Goal: Book appointment/travel/reservation

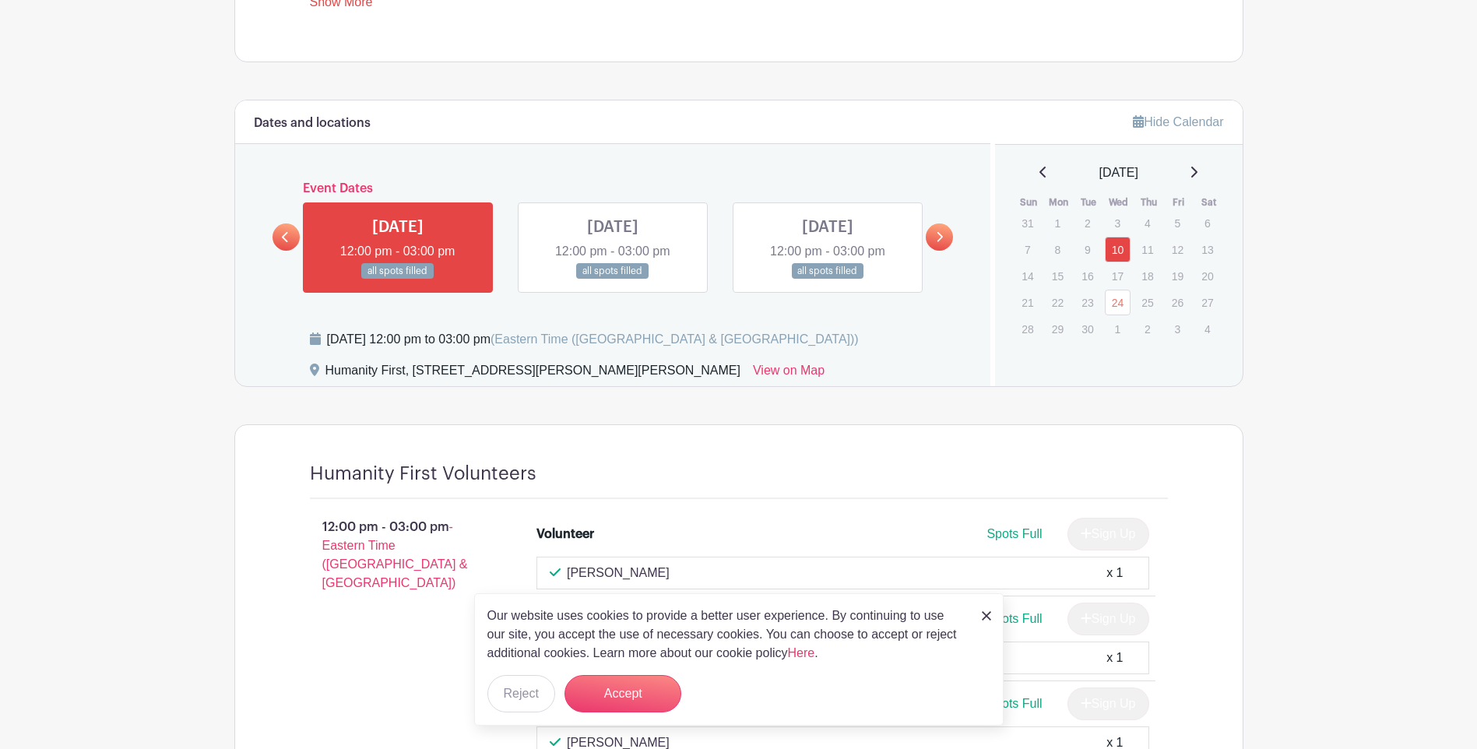
scroll to position [856, 0]
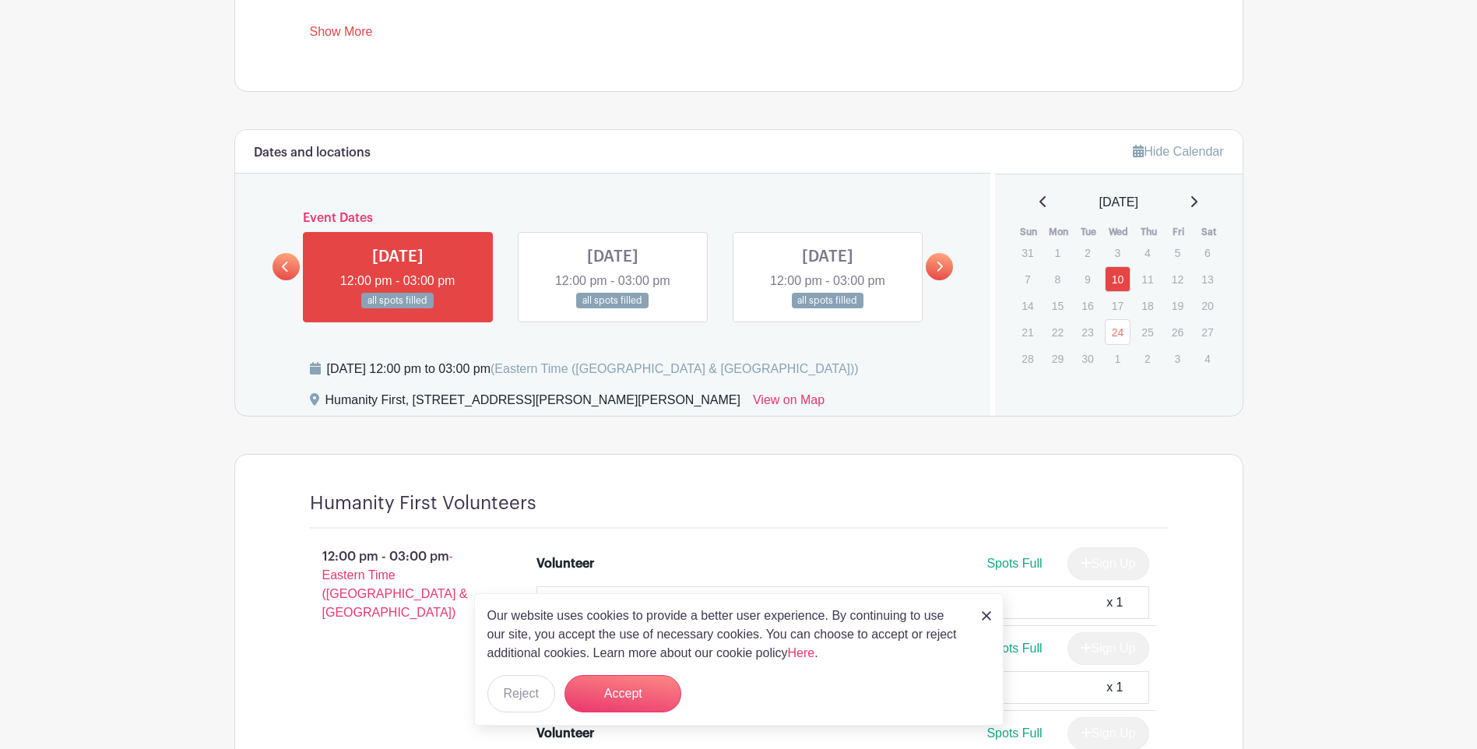
click at [1197, 202] on icon at bounding box center [1194, 201] width 8 height 12
click at [1116, 275] on link "8" at bounding box center [1118, 279] width 26 height 26
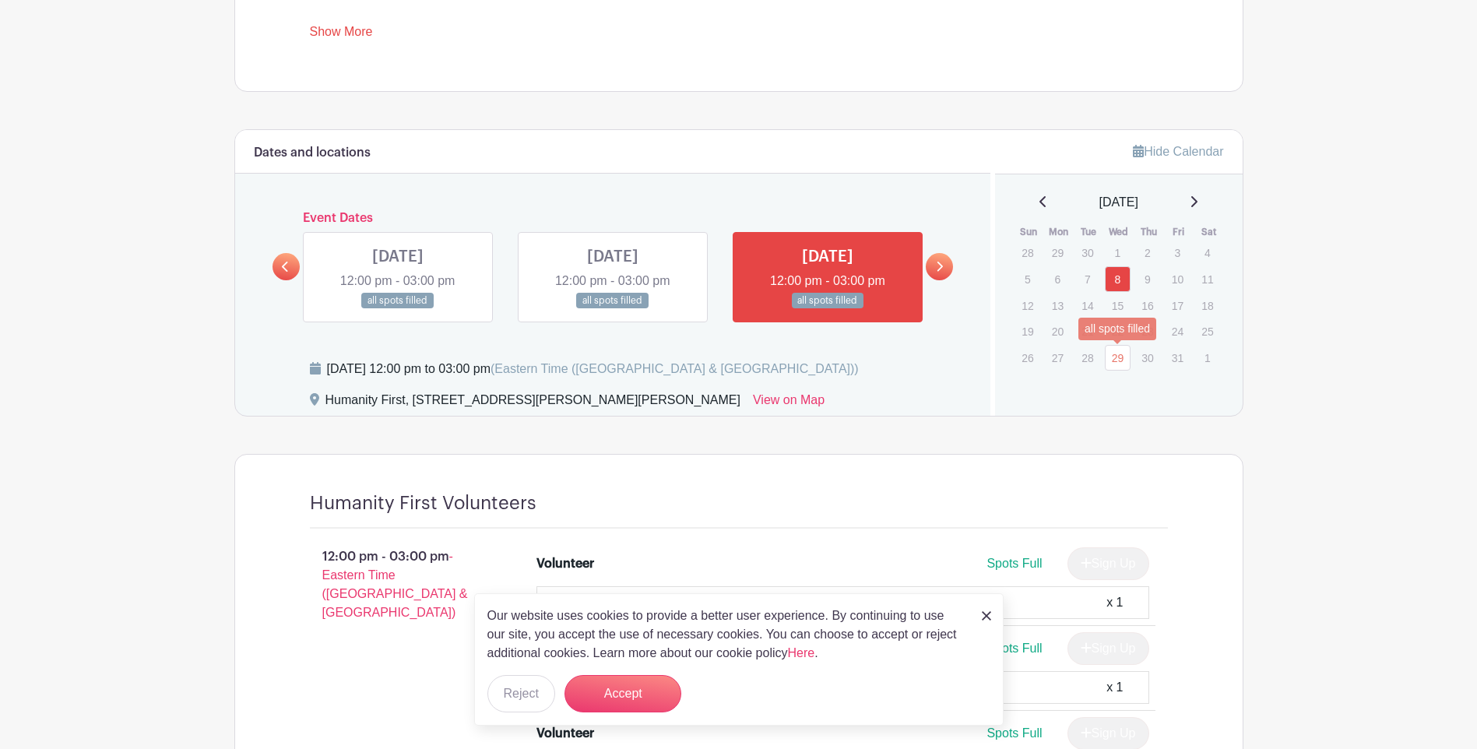
click at [1112, 353] on link "29" at bounding box center [1118, 358] width 26 height 26
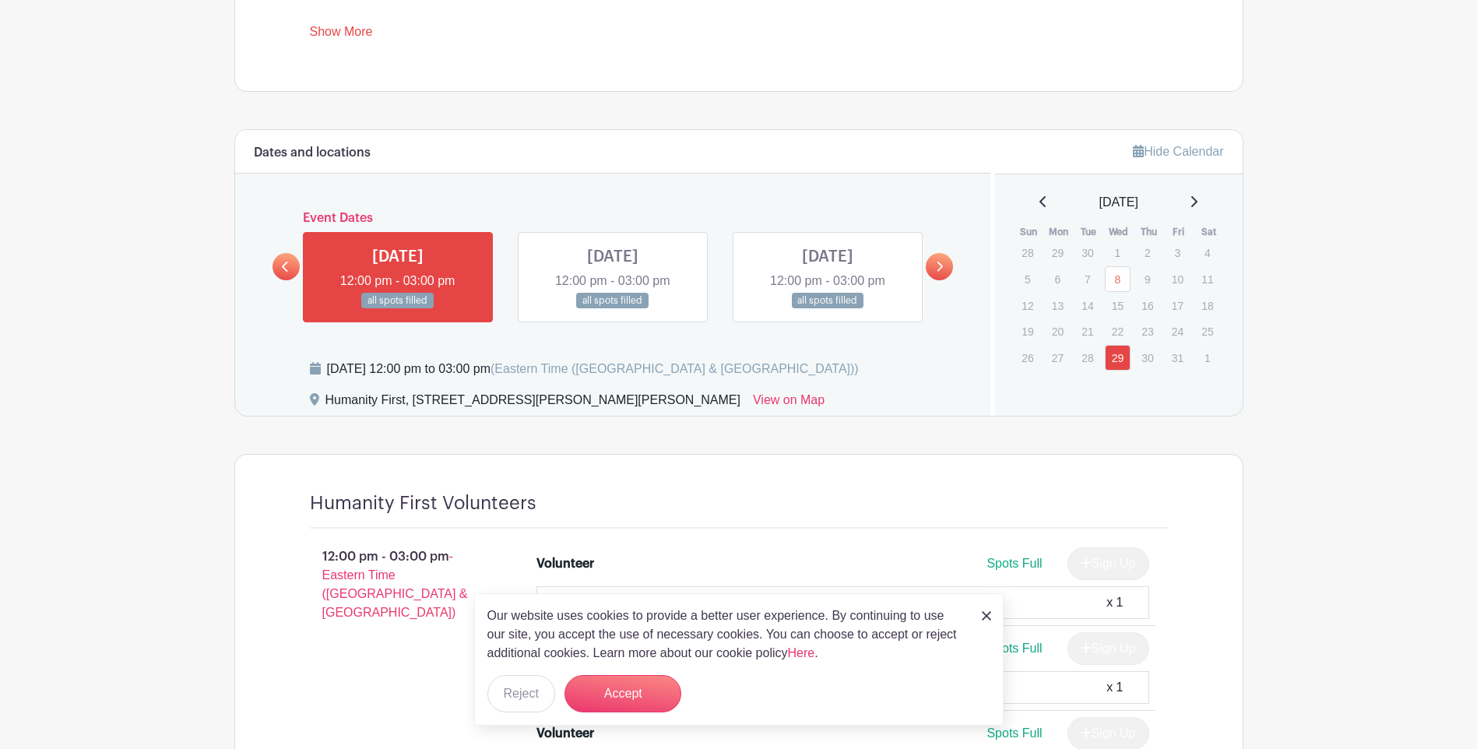
click at [1039, 205] on icon at bounding box center [1042, 201] width 6 height 11
click at [1116, 280] on link "10" at bounding box center [1118, 279] width 26 height 26
click at [1197, 207] on icon at bounding box center [1194, 201] width 8 height 12
click at [1112, 262] on link "29" at bounding box center [1118, 254] width 26 height 26
click at [1114, 312] on link "12" at bounding box center [1118, 306] width 26 height 26
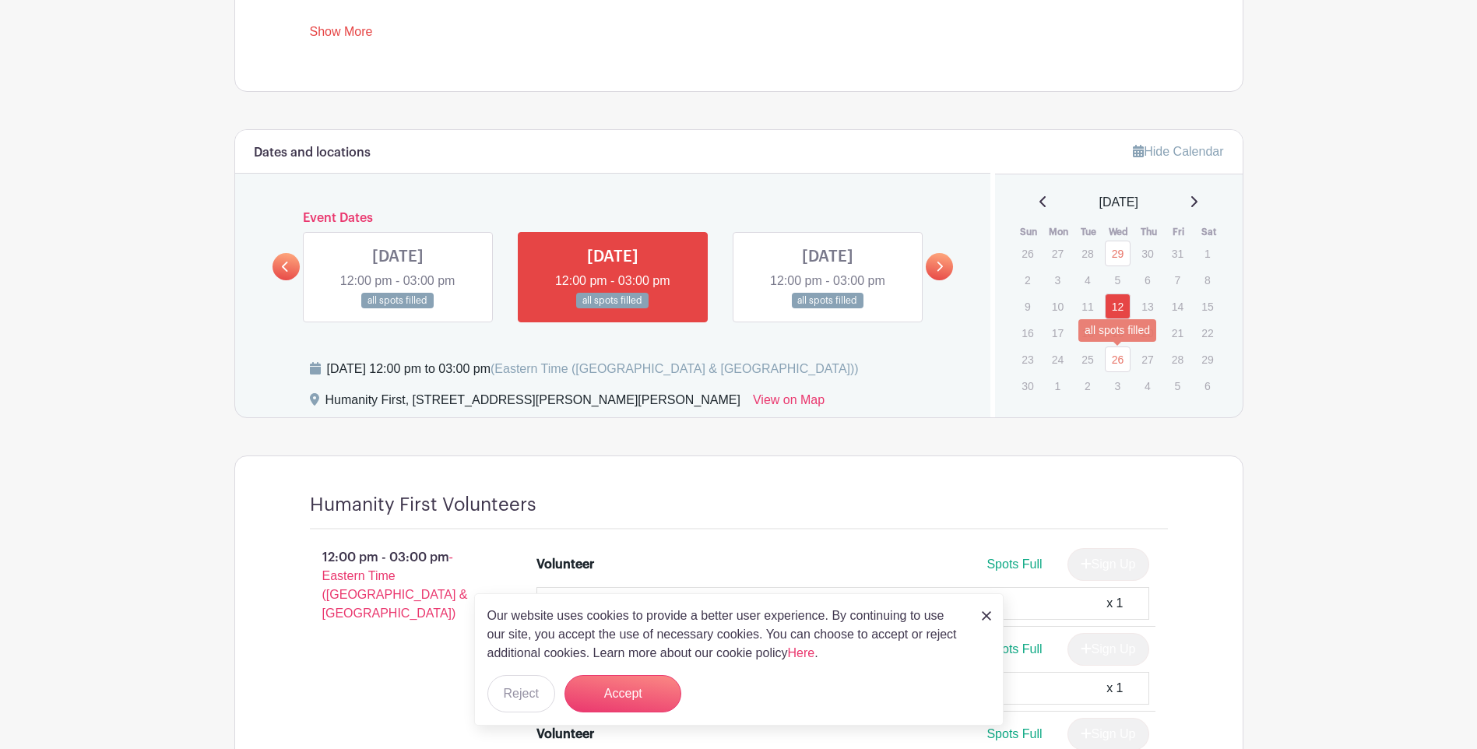
click at [1115, 357] on link "26" at bounding box center [1118, 359] width 26 height 26
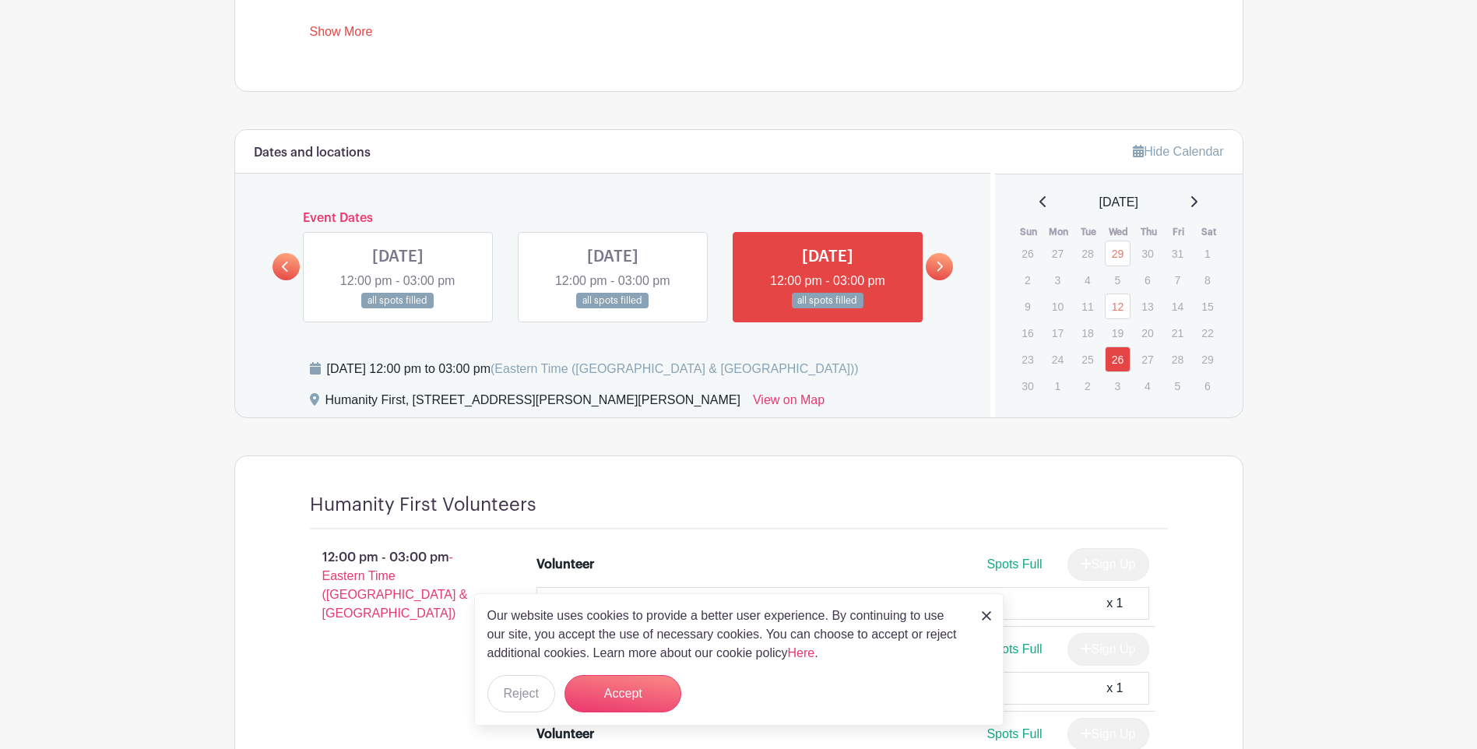
click at [1197, 197] on icon at bounding box center [1194, 201] width 8 height 12
click at [1115, 271] on link "10" at bounding box center [1118, 279] width 26 height 26
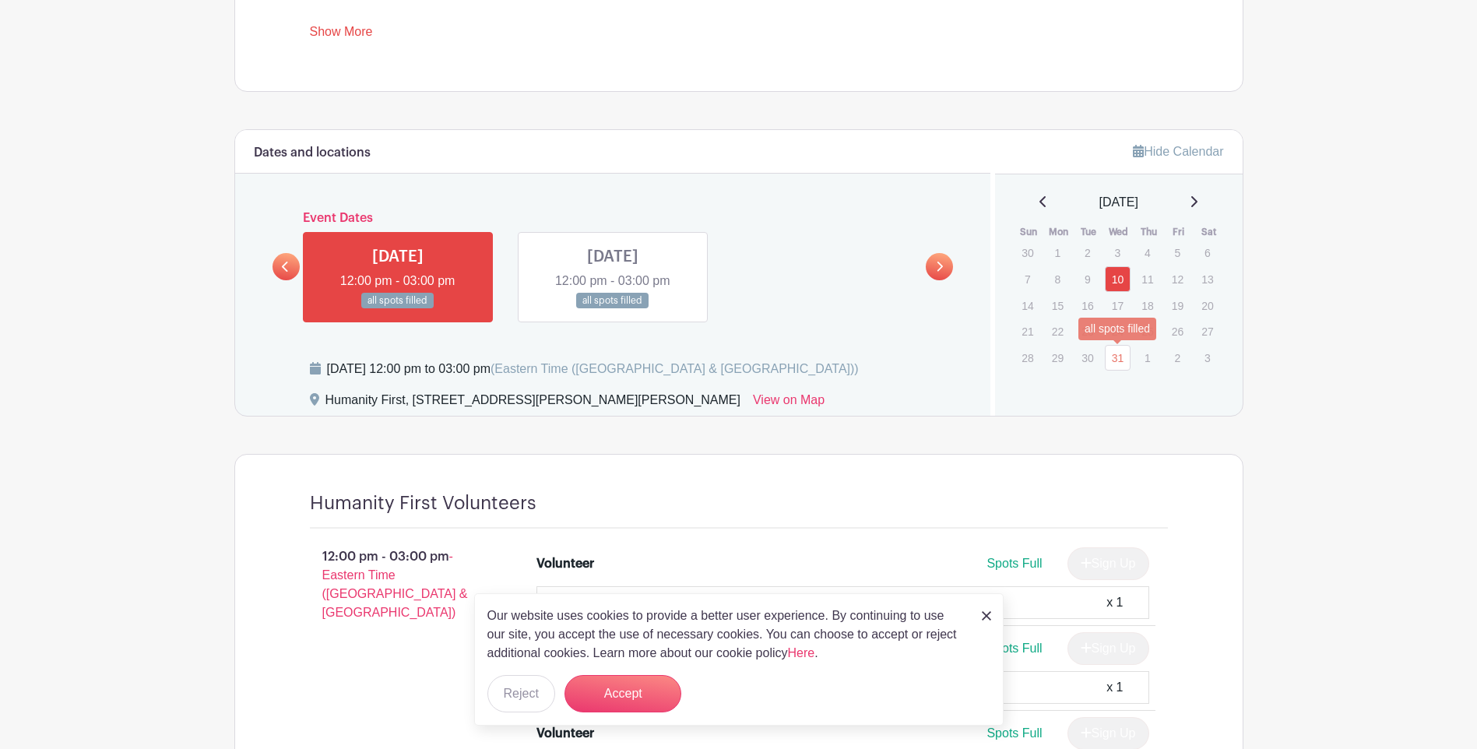
click at [1116, 358] on link "31" at bounding box center [1118, 358] width 26 height 26
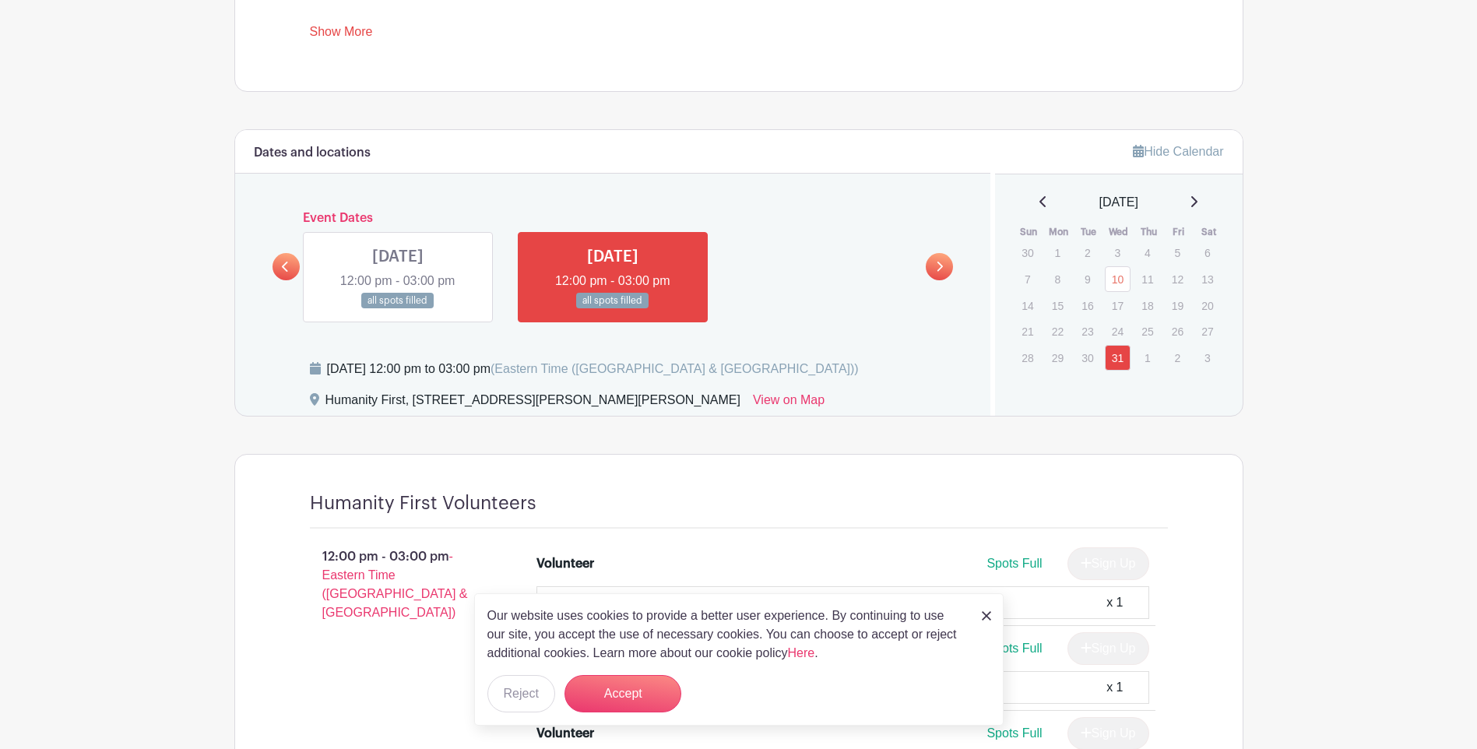
click at [986, 615] on img at bounding box center [986, 615] width 9 height 9
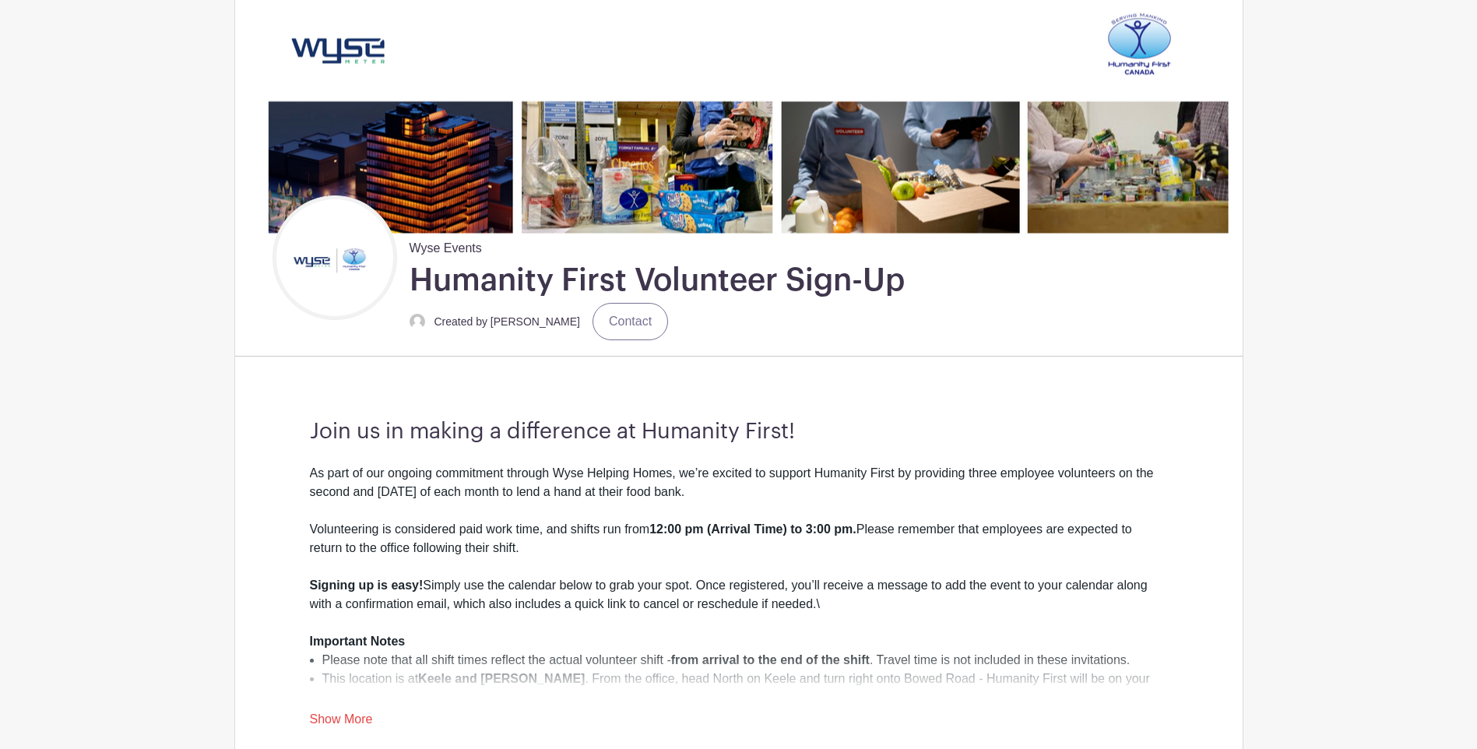
scroll to position [142, 0]
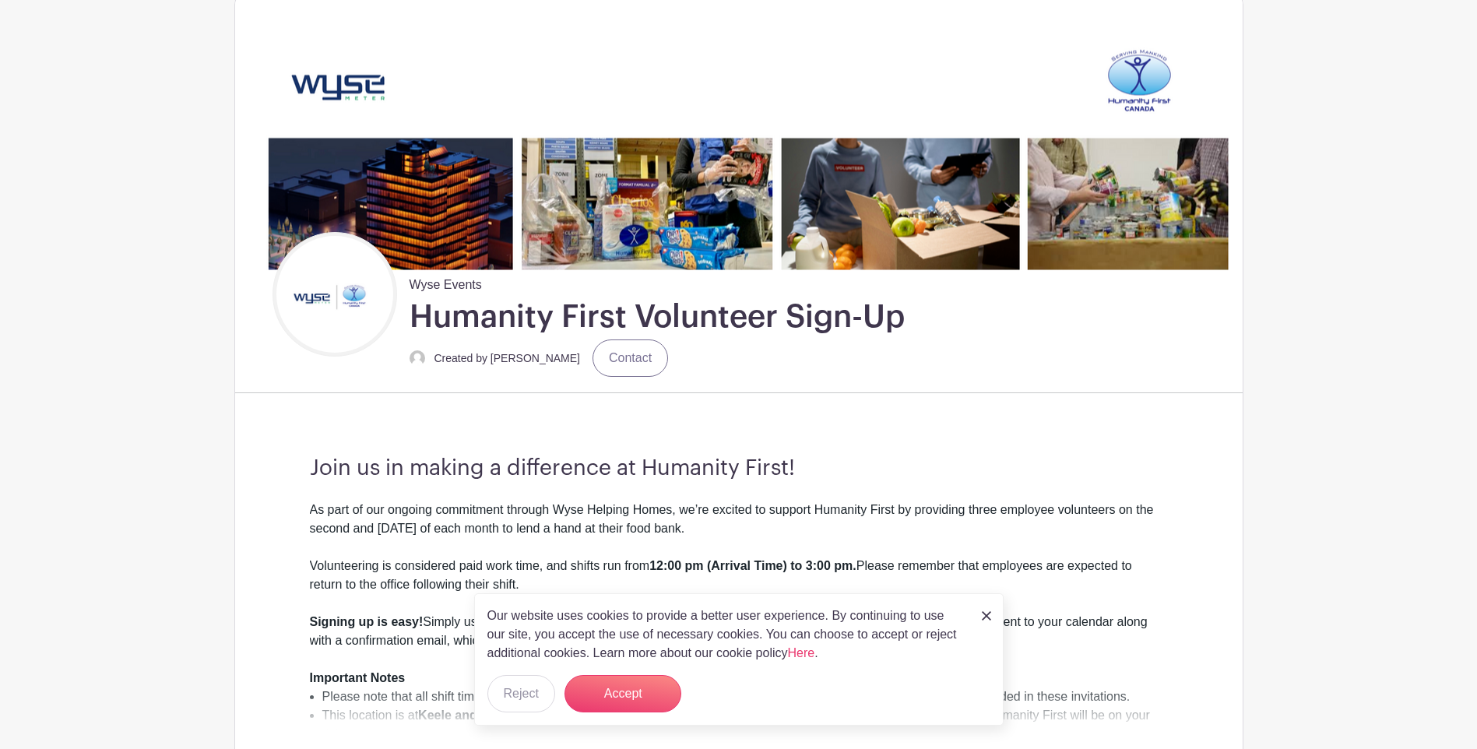
scroll to position [156, 0]
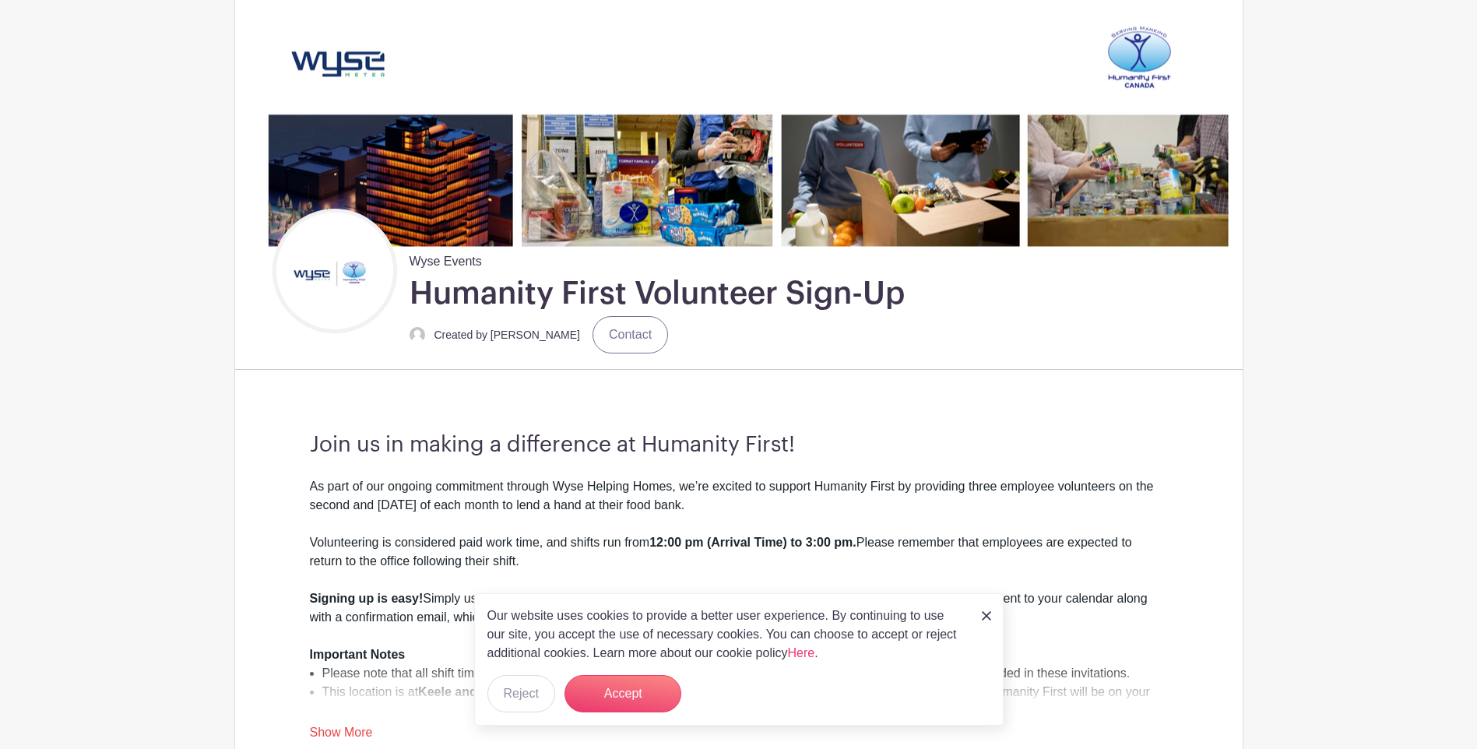
click at [606, 213] on div "Wyse Events Humanity First Volunteer Sign-Up Created by Selina D'Alimonte Conta…" at bounding box center [654, 281] width 514 height 145
click at [683, 204] on img at bounding box center [738, 108] width 1007 height 276
click at [787, 174] on img at bounding box center [738, 108] width 1007 height 276
click at [927, 153] on img at bounding box center [738, 108] width 1007 height 276
click at [1091, 149] on img at bounding box center [738, 108] width 1007 height 276
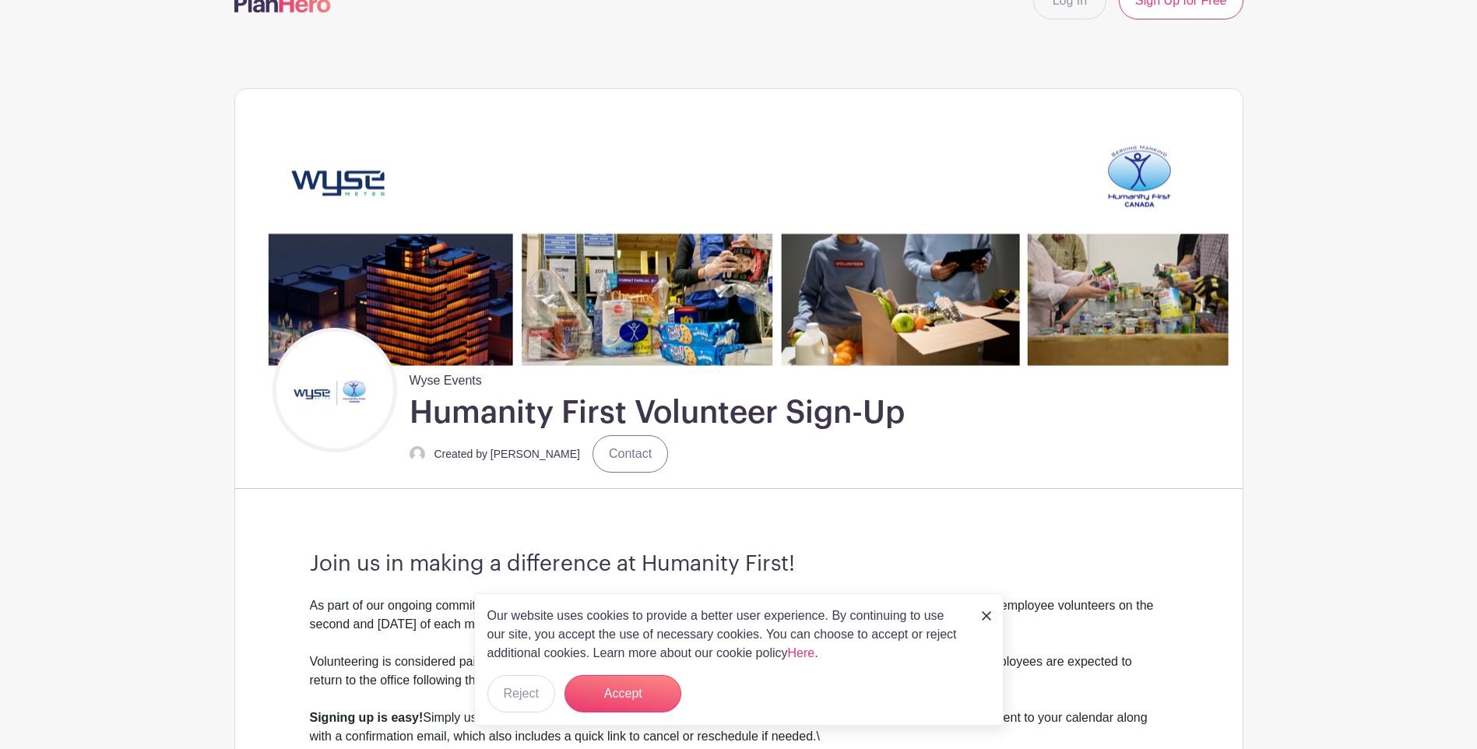
scroll to position [0, 0]
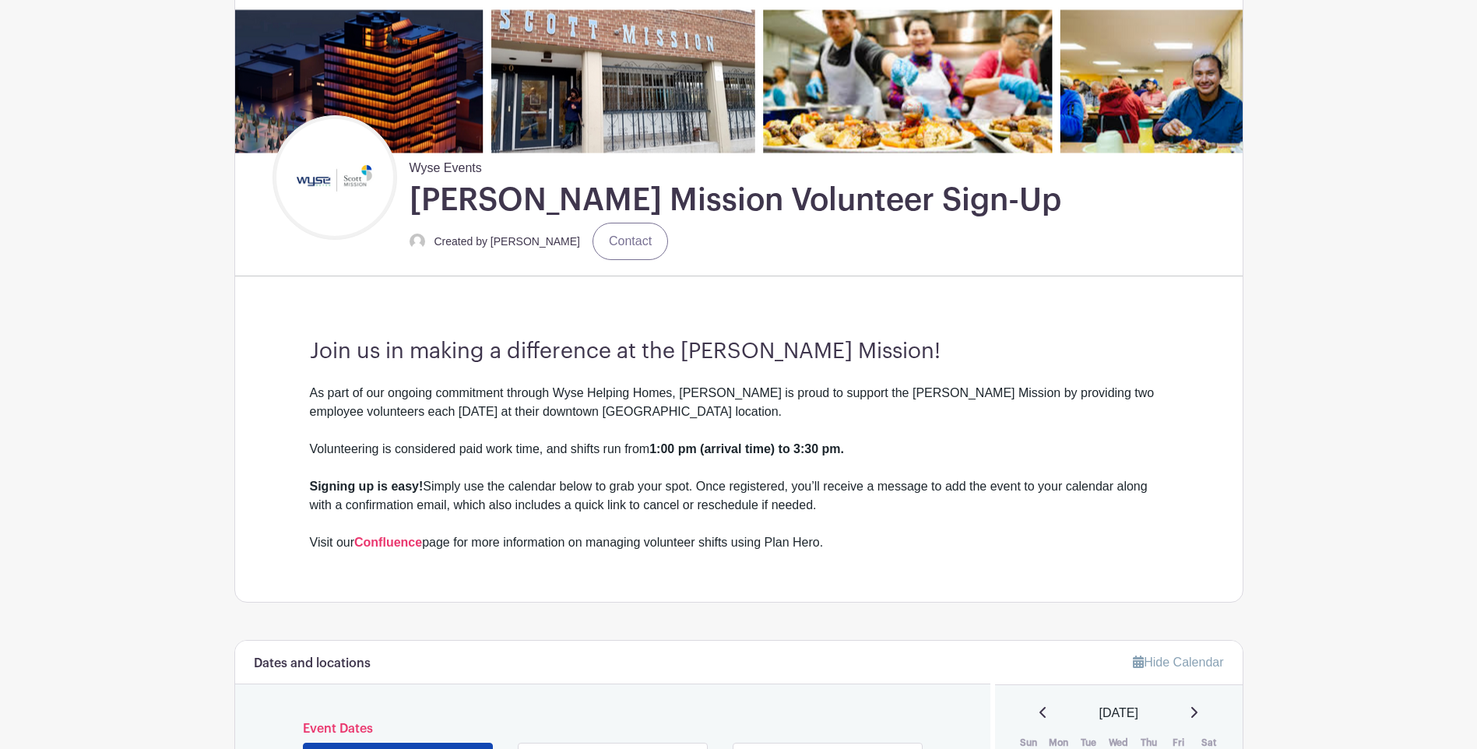
scroll to position [623, 0]
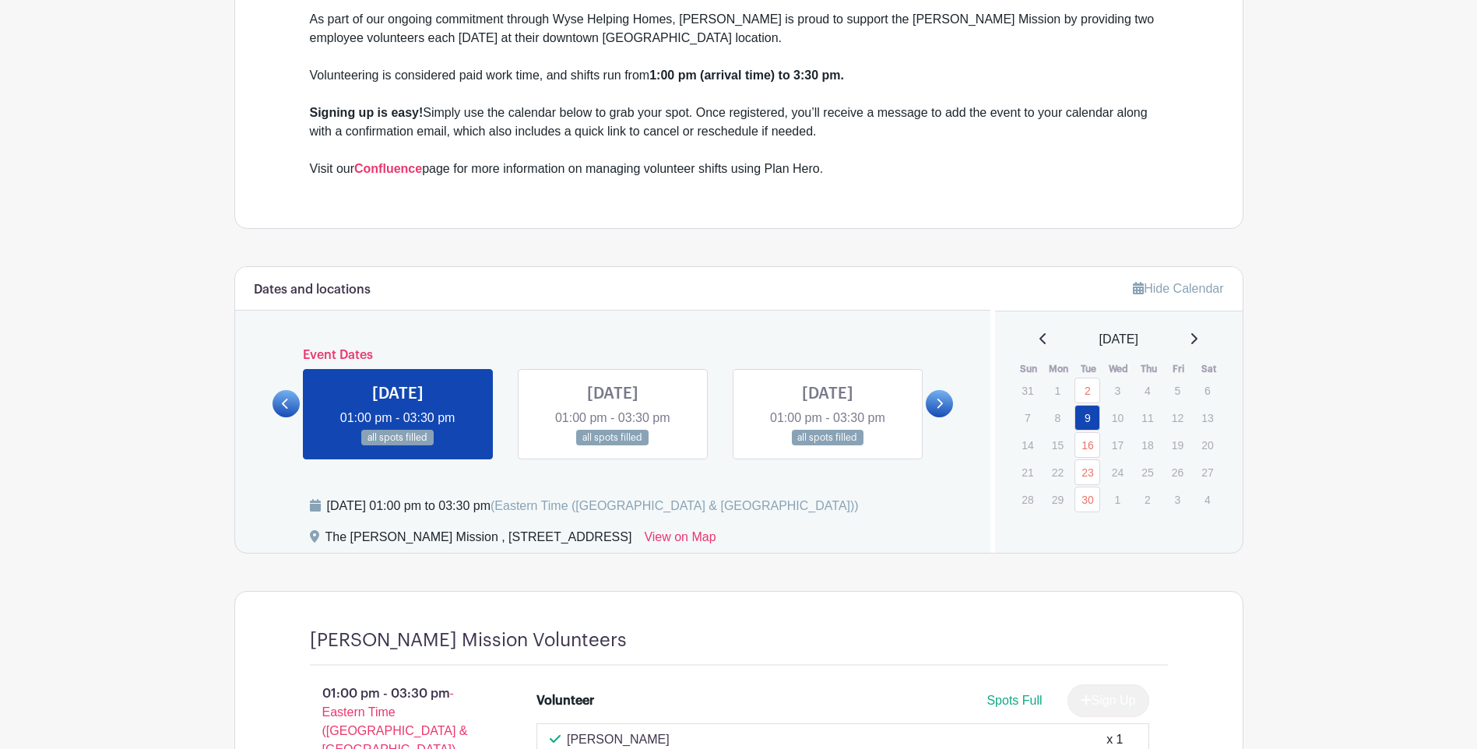
click at [1197, 337] on icon at bounding box center [1194, 338] width 8 height 12
click at [1195, 339] on div "[DATE]" at bounding box center [1119, 339] width 210 height 19
click at [1197, 339] on icon at bounding box center [1194, 338] width 8 height 12
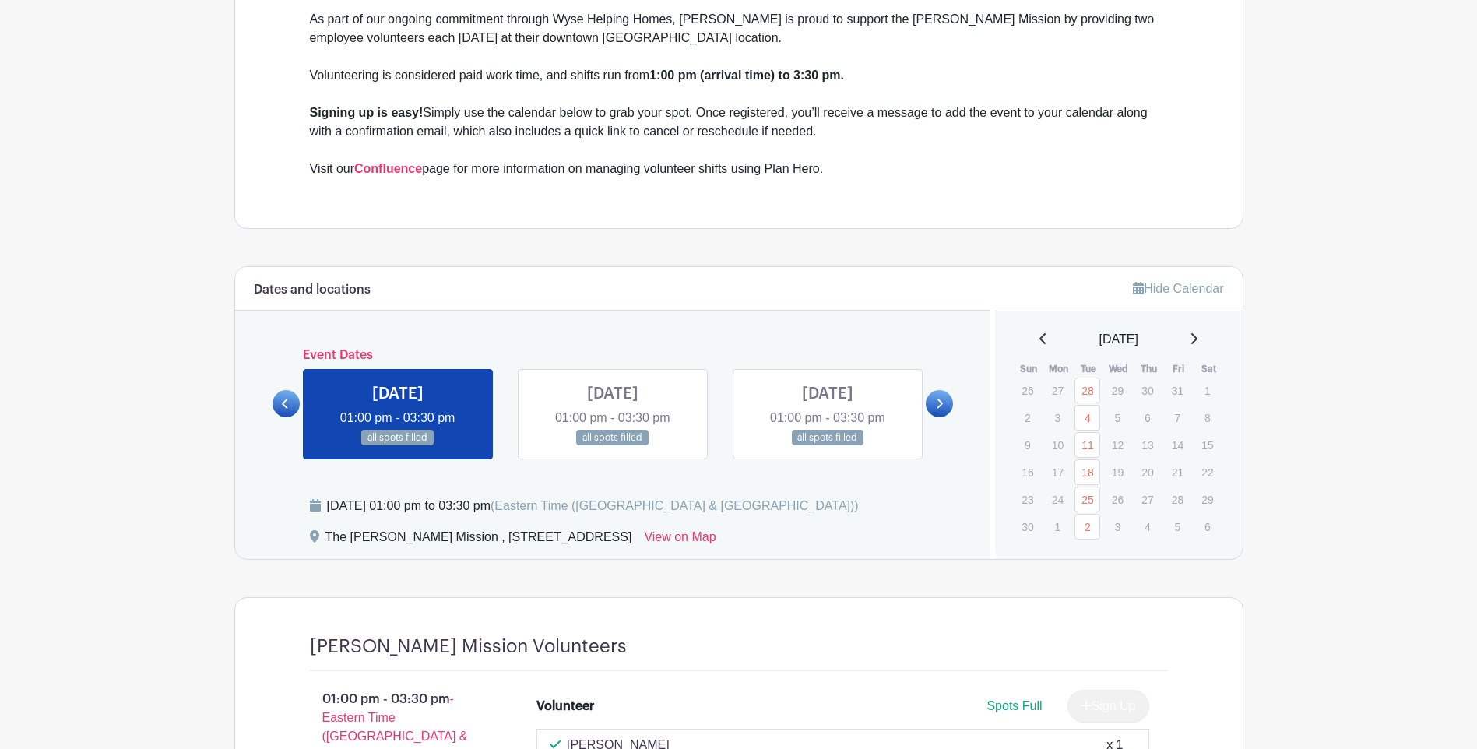
click at [1197, 340] on icon at bounding box center [1194, 338] width 8 height 12
